Goal: Complete application form

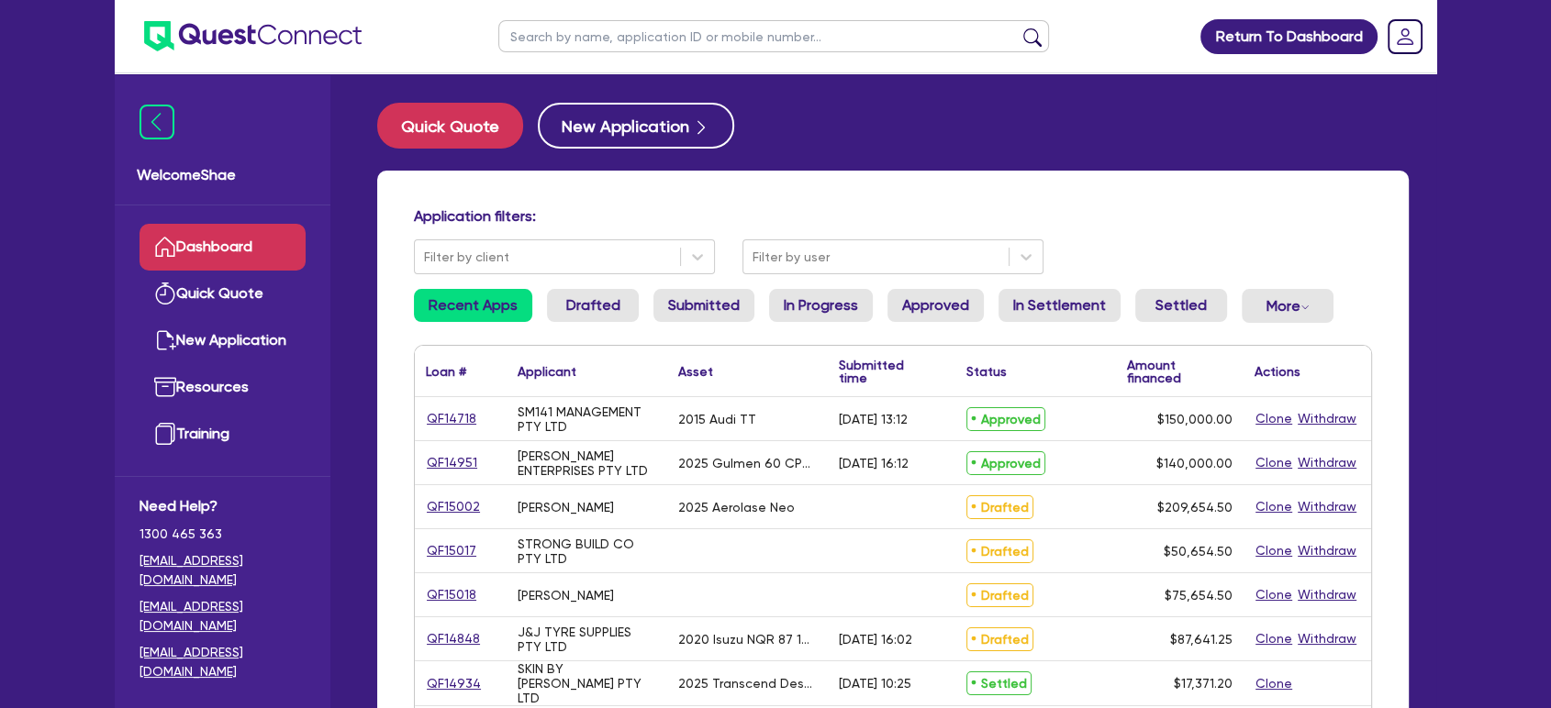
click at [604, 45] on input "text" at bounding box center [773, 36] width 551 height 32
type input "[PERSON_NAME]"
click at [1018, 28] on button "submit" at bounding box center [1032, 41] width 29 height 26
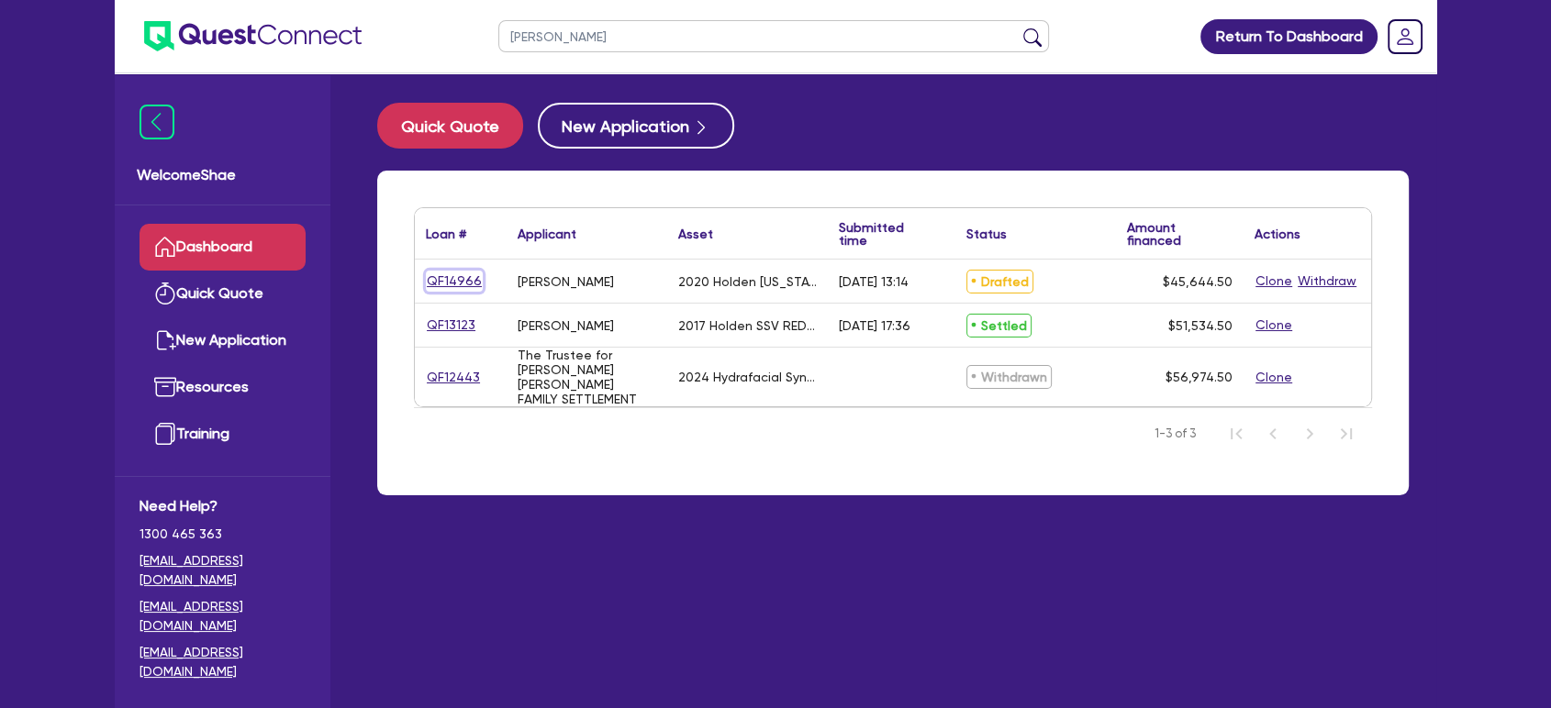
click at [434, 271] on link "QF14966" at bounding box center [454, 281] width 57 height 21
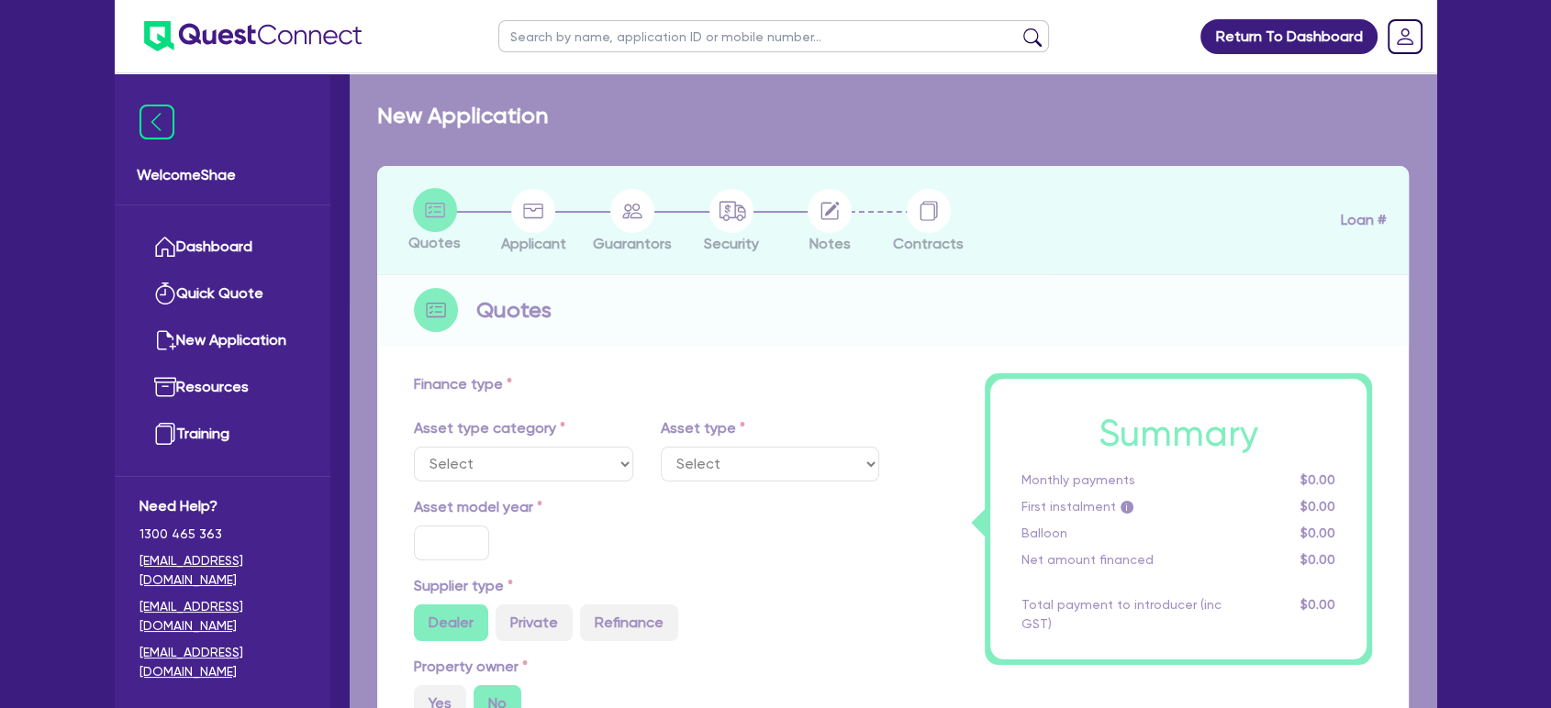
select select "CARS_AND_LIGHT_TRUCKS"
type input "2020"
radio input "true"
type input "46,000"
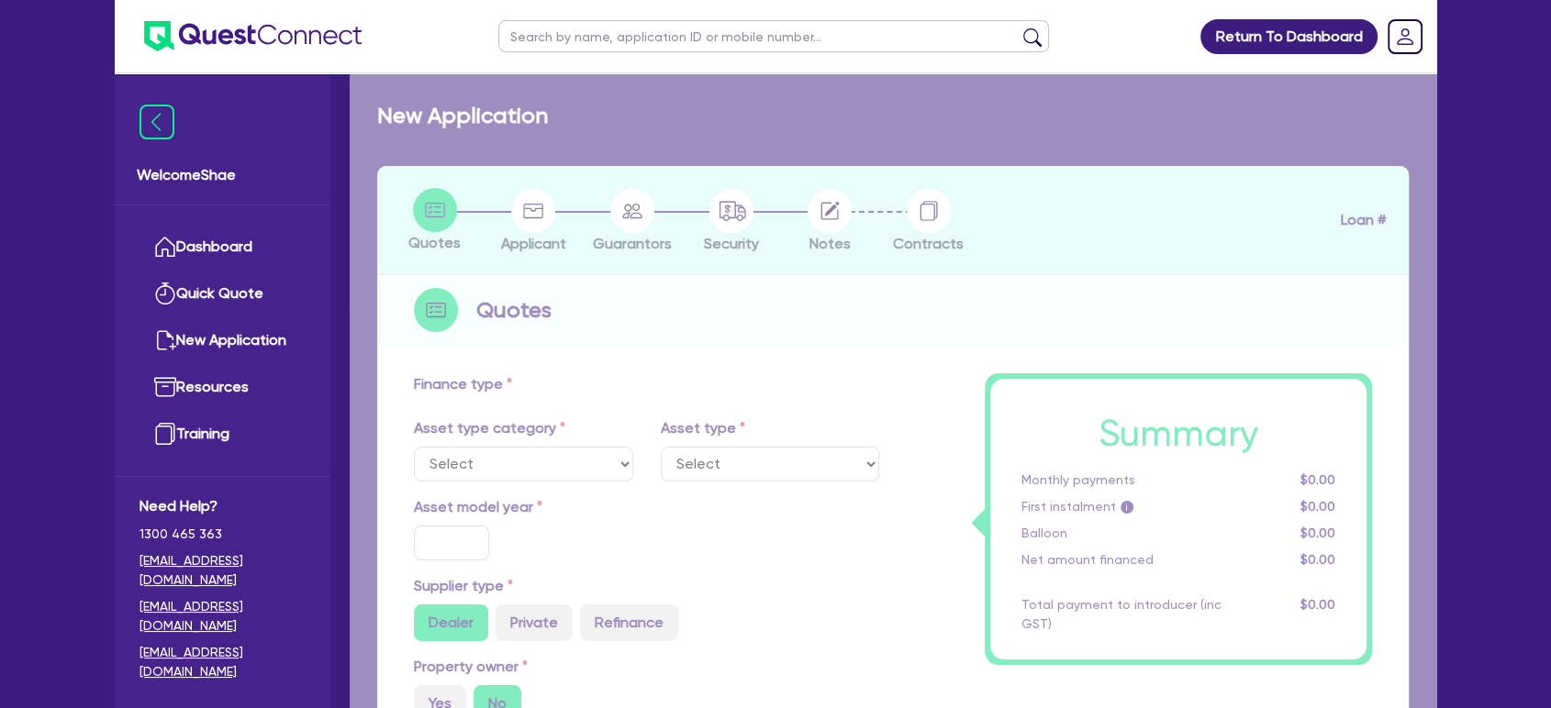
type input "44,000"
type input "4"
type input "1,825.78"
type input "7.89"
type input "900"
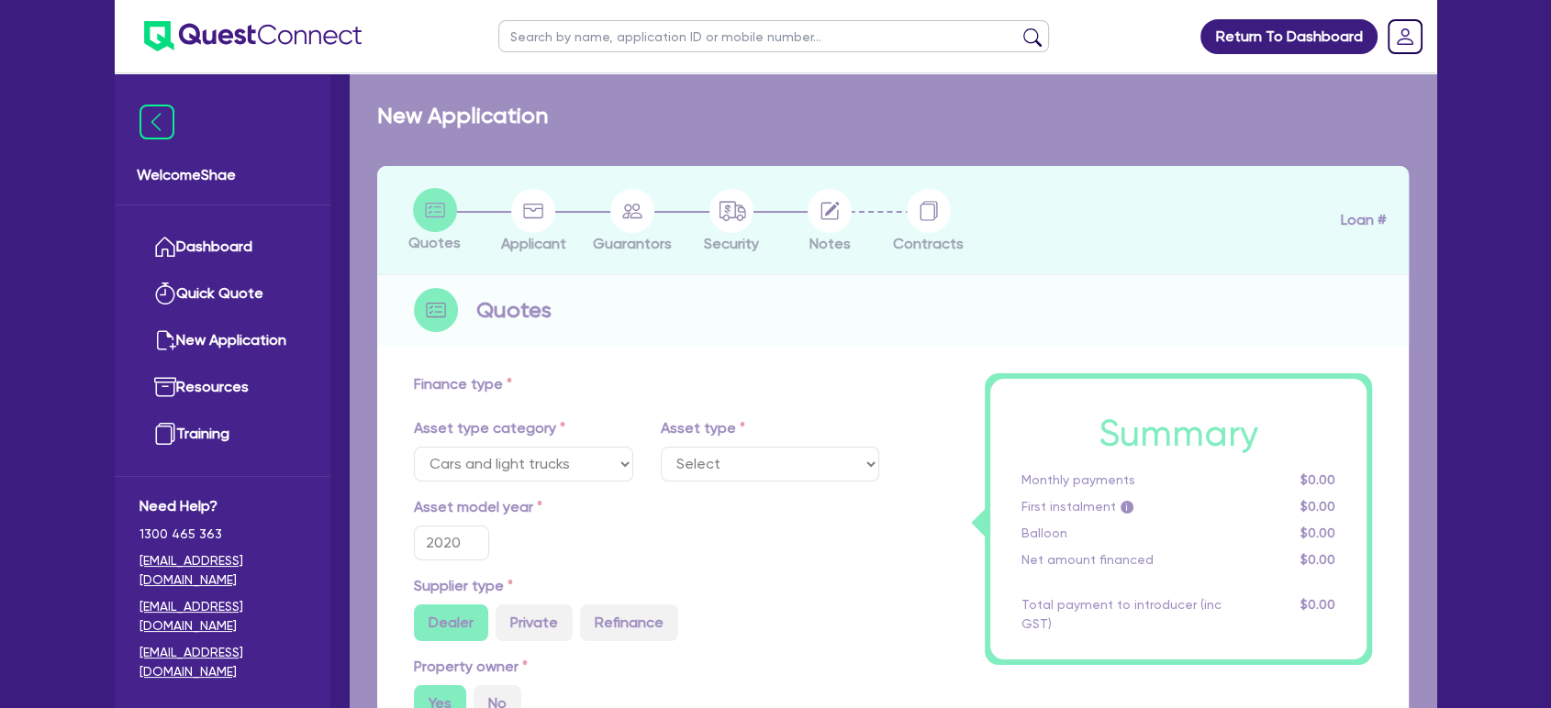
select select "PASSENGER_VEHICLES"
